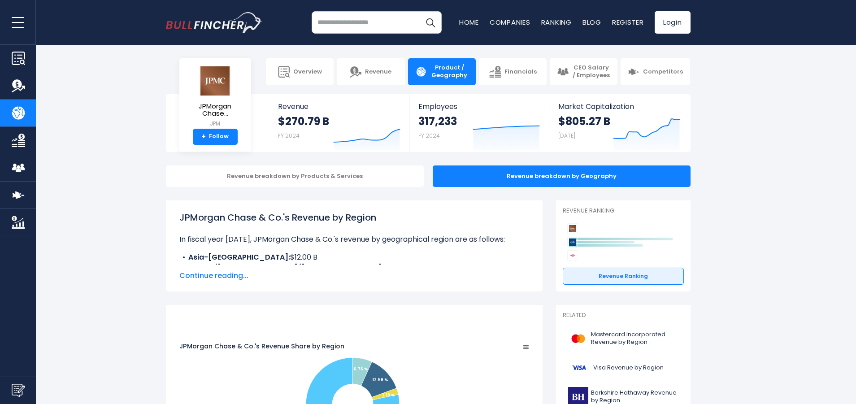
click at [229, 276] on span "Continue reading..." at bounding box center [354, 275] width 350 height 11
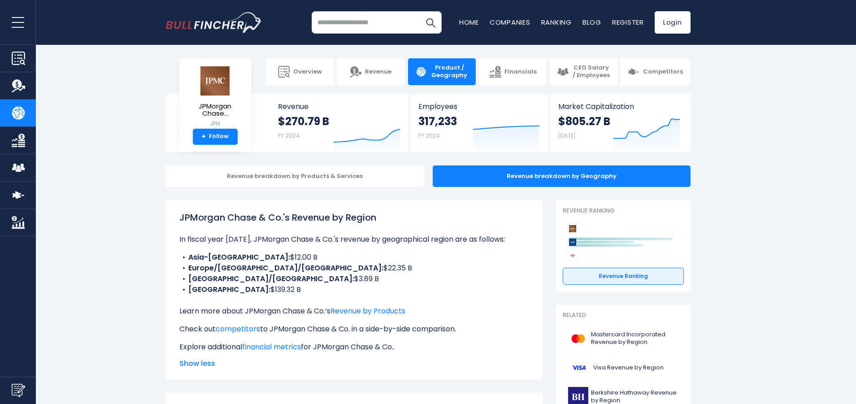
click at [256, 234] on div "JPMorgan Chase & Co.'s Revenue by Region In fiscal year 2024, JPMorgan Chase & …" at bounding box center [354, 282] width 350 height 142
click at [257, 240] on p "In fiscal year 2024, JPMorgan Chase & Co.'s revenue by geographical region are …" at bounding box center [354, 239] width 350 height 11
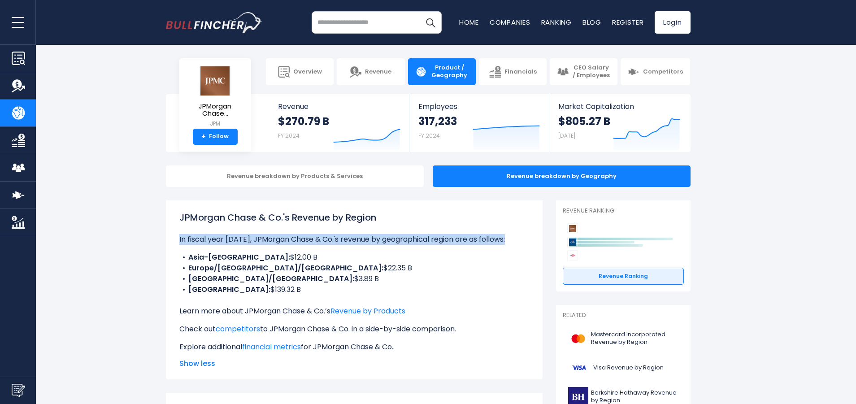
click at [257, 240] on p "In fiscal year 2024, JPMorgan Chase & Co.'s revenue by geographical region are …" at bounding box center [354, 239] width 350 height 11
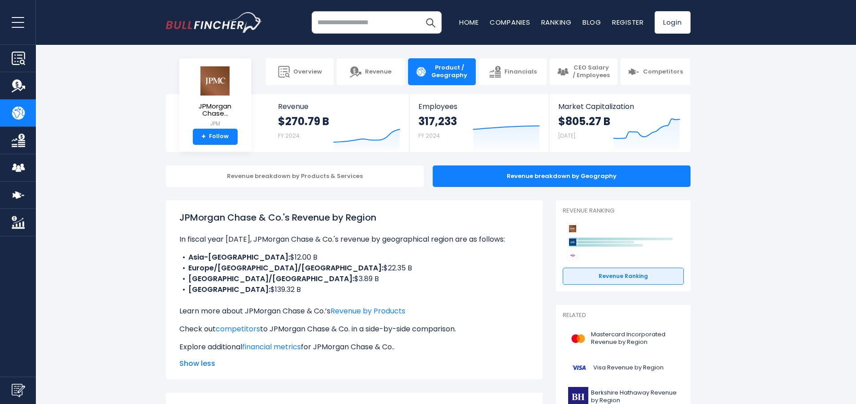
click at [303, 282] on li "Latin America/Caribbean: $3.89 B" at bounding box center [354, 279] width 350 height 11
click at [582, 75] on span "CEO Salary / Employees" at bounding box center [591, 71] width 38 height 15
click at [664, 73] on span "Competitors" at bounding box center [663, 72] width 40 height 8
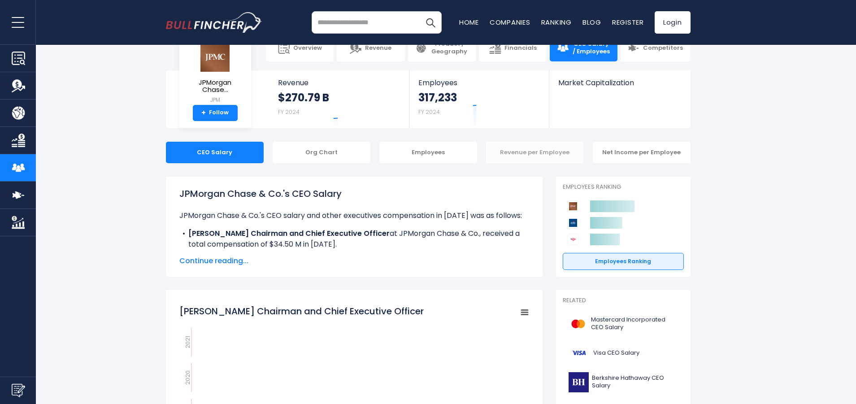
scroll to position [31, 0]
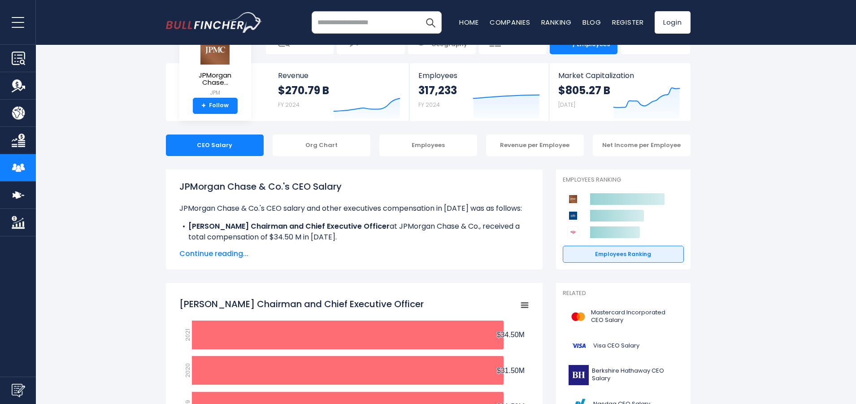
click at [232, 255] on span "Continue reading..." at bounding box center [354, 254] width 350 height 11
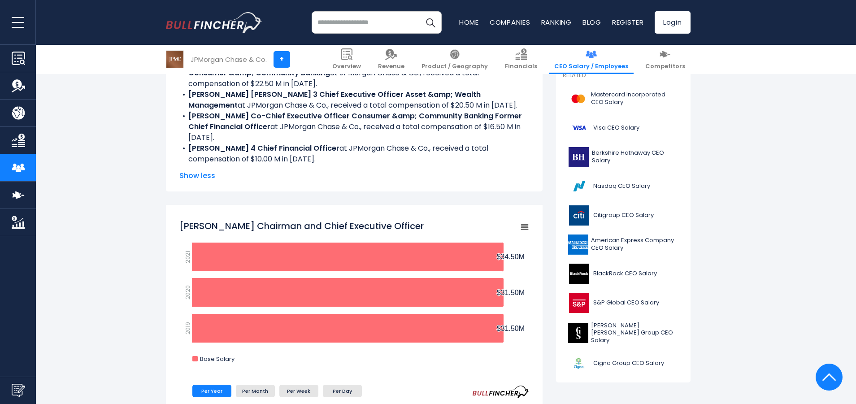
scroll to position [177, 0]
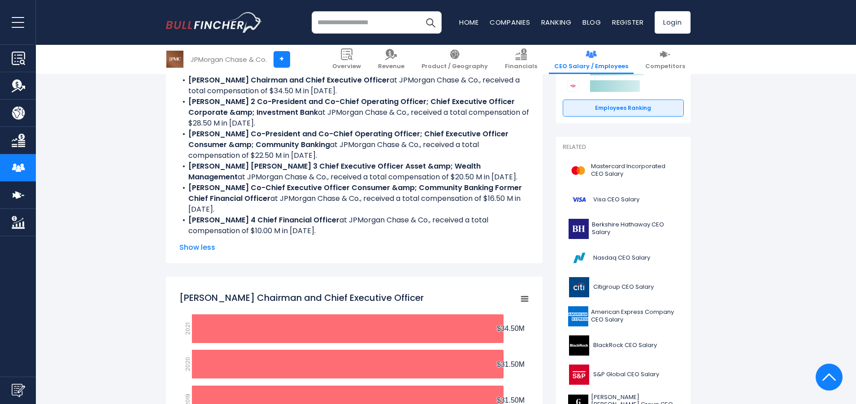
click at [191, 251] on span "Show less" at bounding box center [354, 247] width 350 height 11
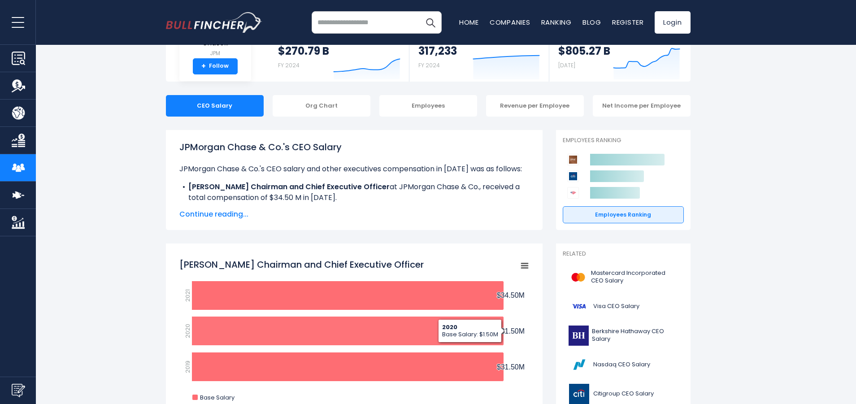
scroll to position [0, 0]
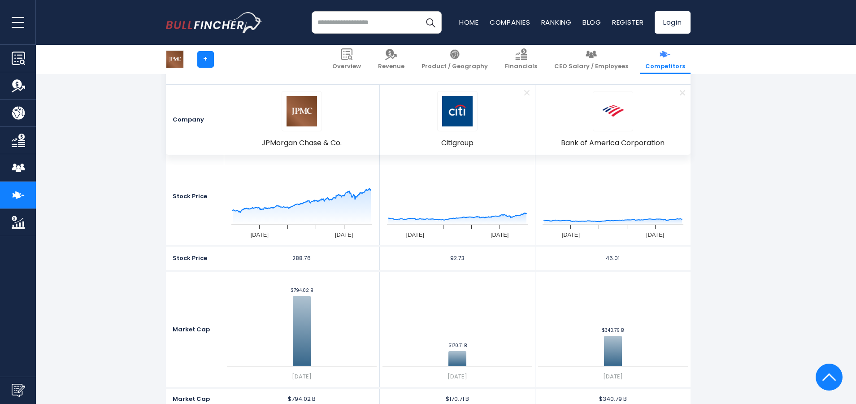
scroll to position [68, 0]
